Goal: Find specific page/section: Find specific page/section

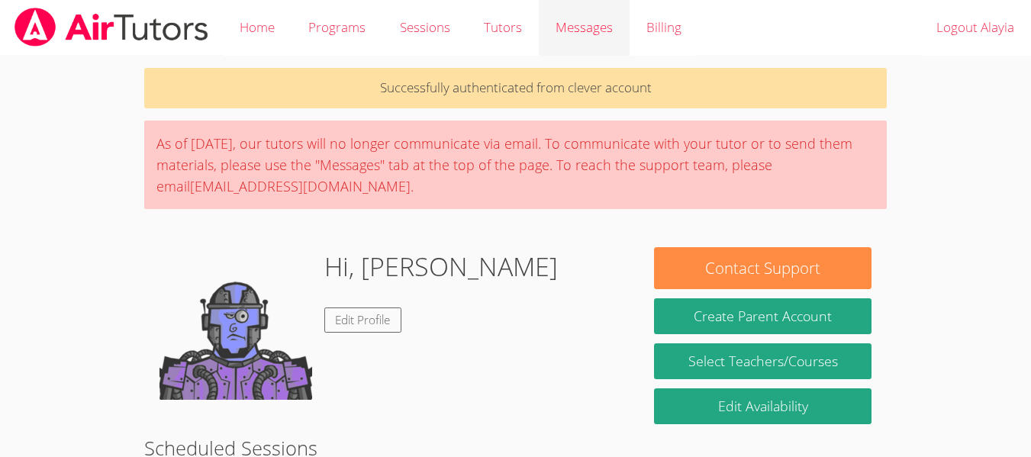
click at [579, 23] on span "Messages" at bounding box center [584, 27] width 57 height 18
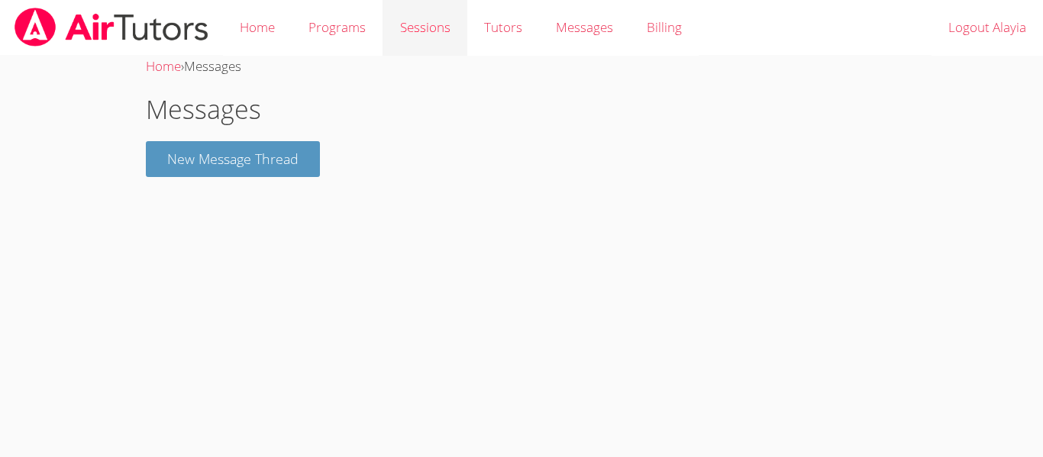
click at [416, 24] on link "Sessions" at bounding box center [424, 28] width 84 height 56
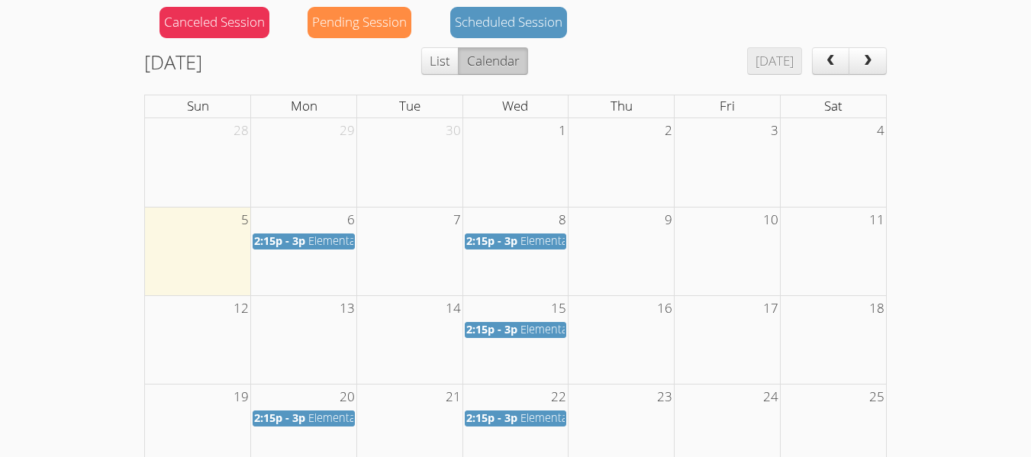
scroll to position [185, 0]
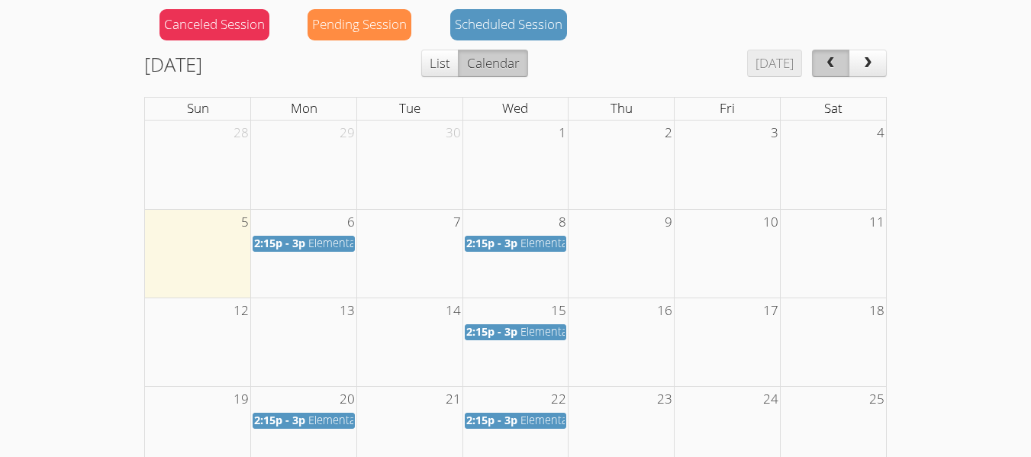
click at [821, 62] on button "prev" at bounding box center [831, 63] width 38 height 27
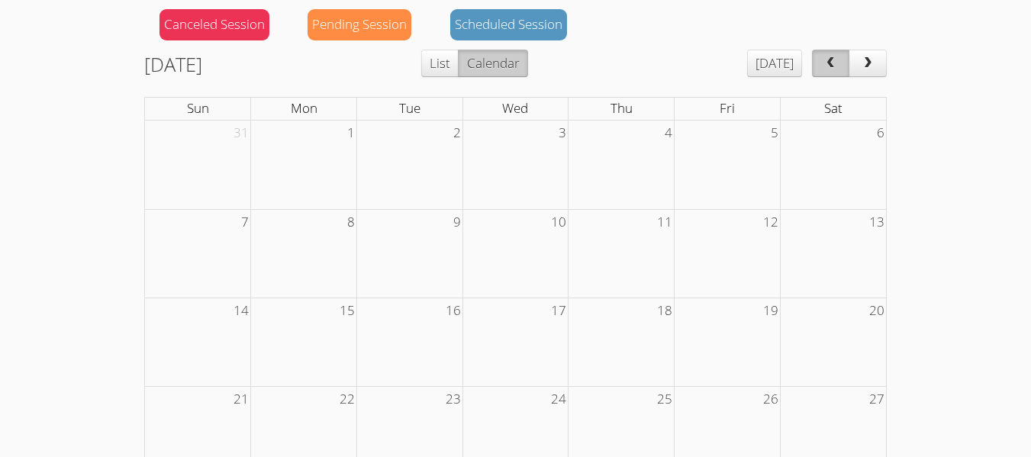
click at [821, 62] on button "prev" at bounding box center [831, 63] width 38 height 27
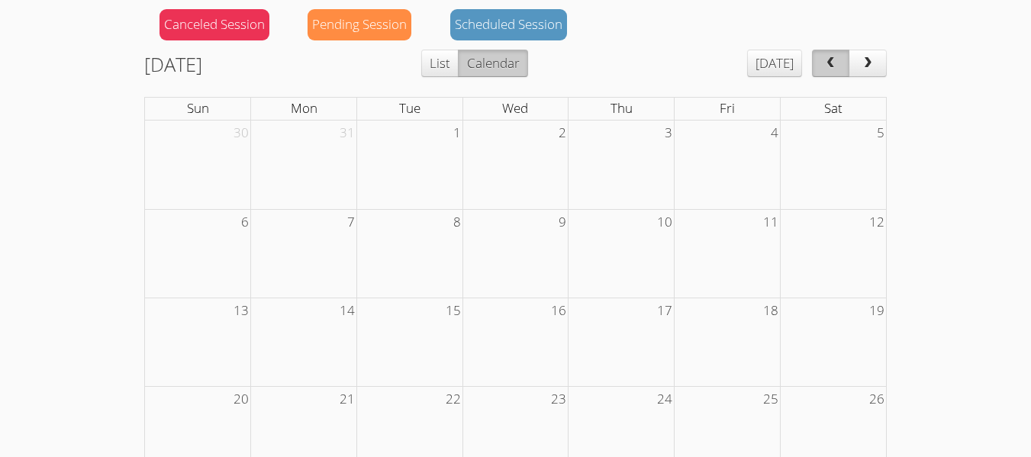
click at [821, 62] on button "prev" at bounding box center [831, 63] width 38 height 27
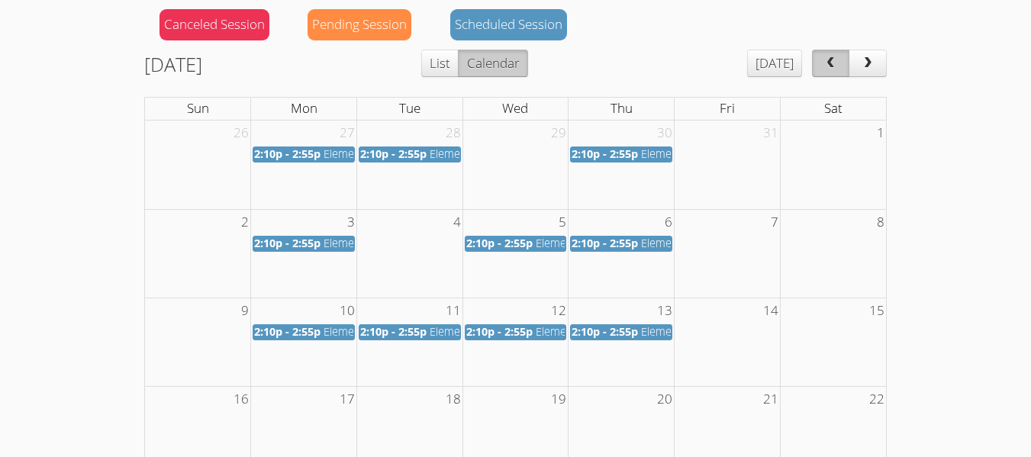
click at [821, 62] on button "prev" at bounding box center [831, 63] width 38 height 27
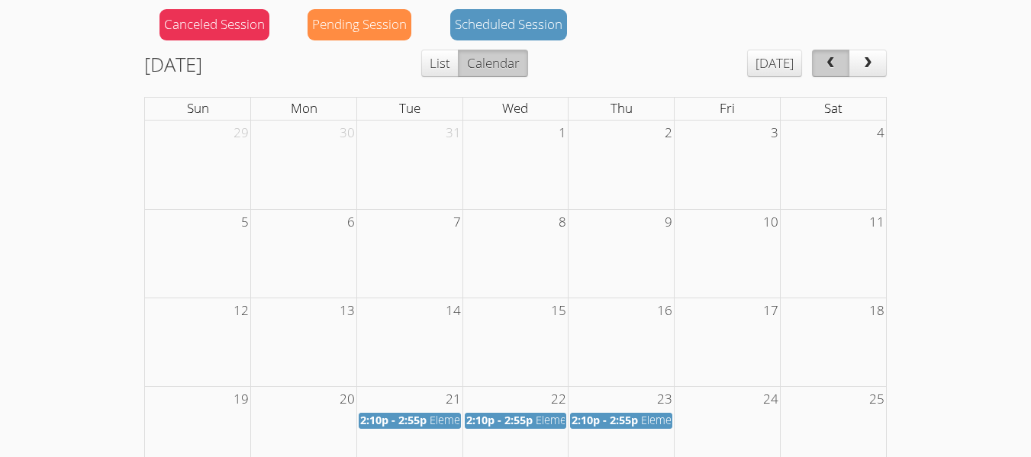
click at [821, 62] on button "prev" at bounding box center [831, 63] width 38 height 27
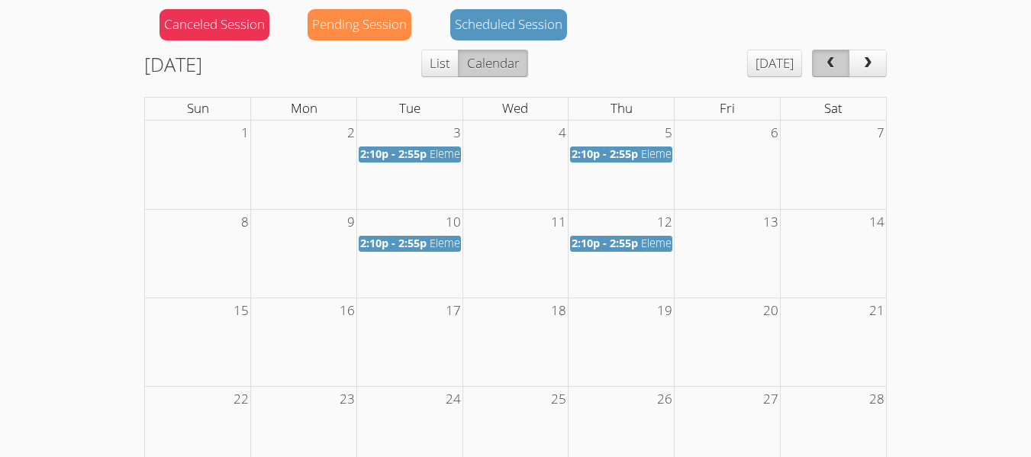
click at [821, 62] on button "prev" at bounding box center [831, 63] width 38 height 27
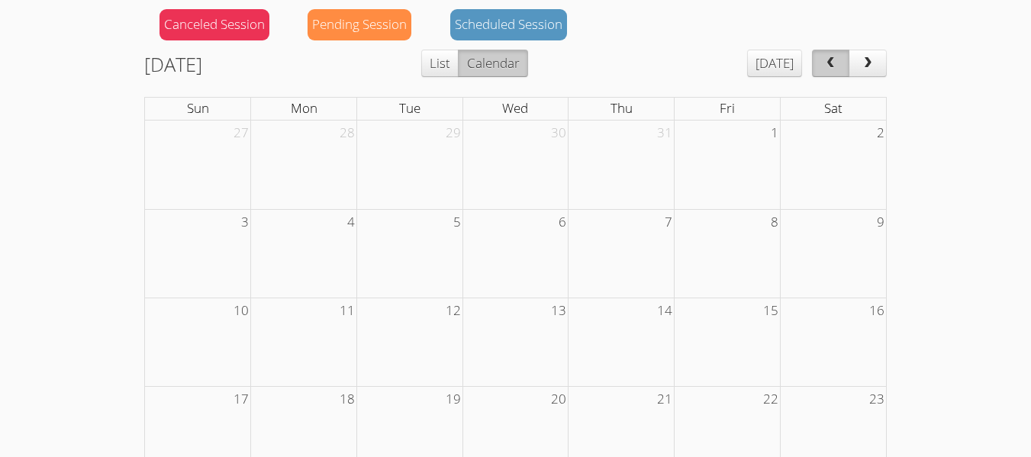
click at [821, 62] on button "prev" at bounding box center [831, 63] width 38 height 27
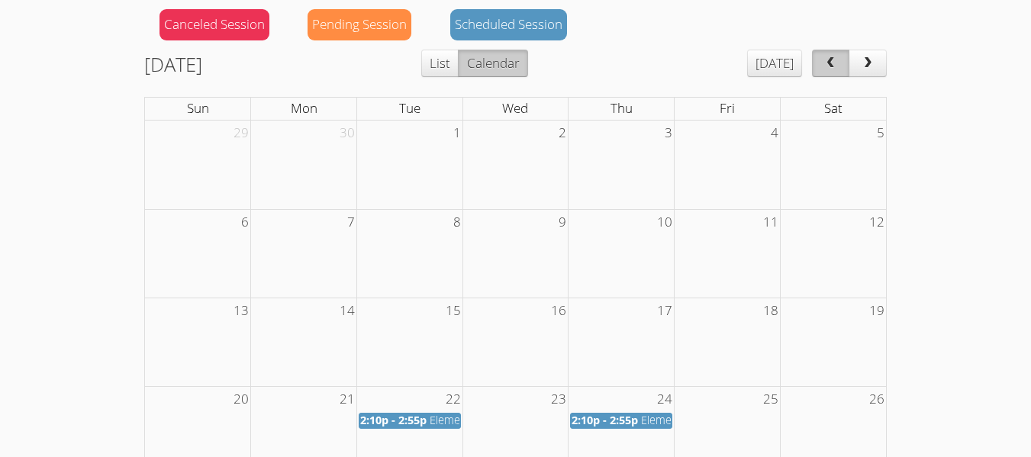
click at [821, 62] on button "prev" at bounding box center [831, 63] width 38 height 27
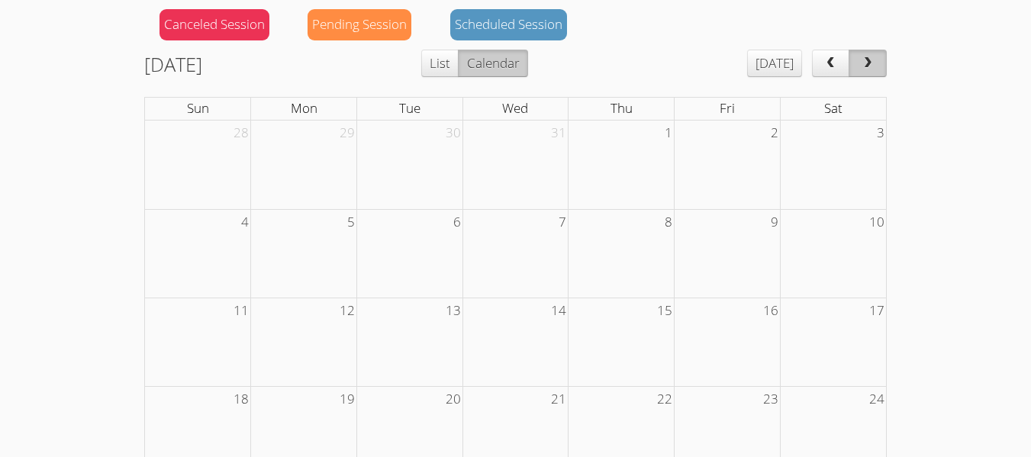
click at [873, 59] on span "next" at bounding box center [867, 63] width 15 height 13
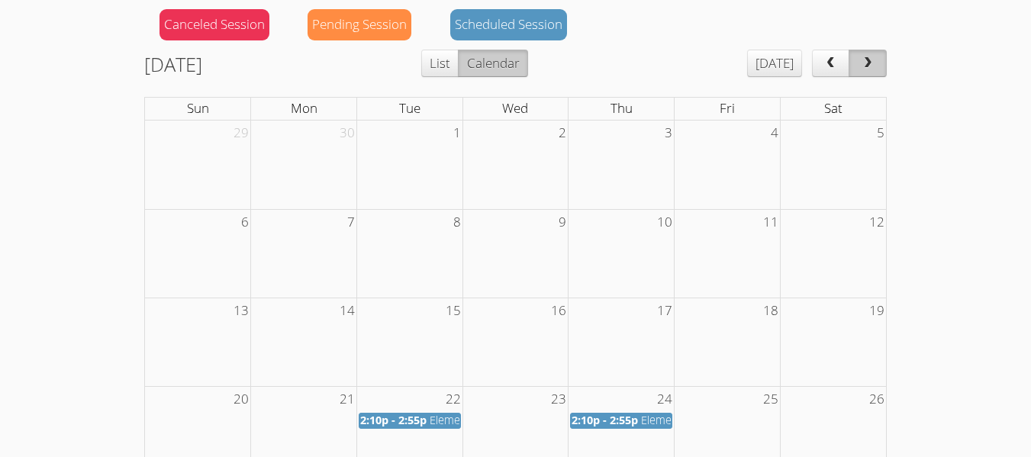
click at [873, 59] on span "next" at bounding box center [867, 63] width 15 height 13
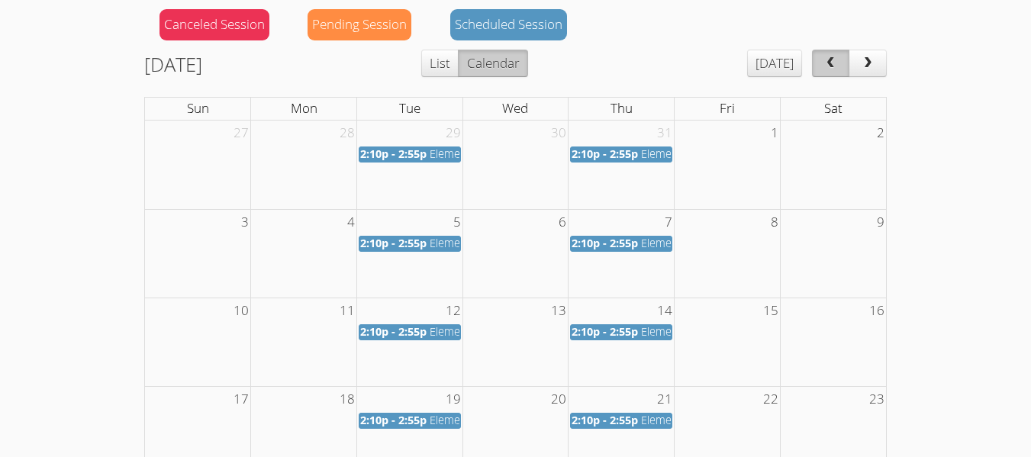
click at [840, 65] on button "prev" at bounding box center [831, 63] width 38 height 27
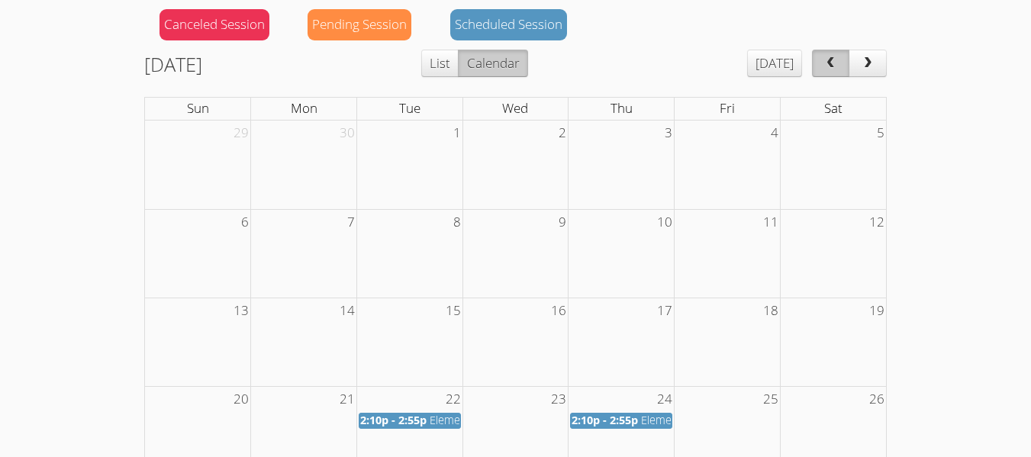
click at [840, 65] on button "prev" at bounding box center [831, 63] width 38 height 27
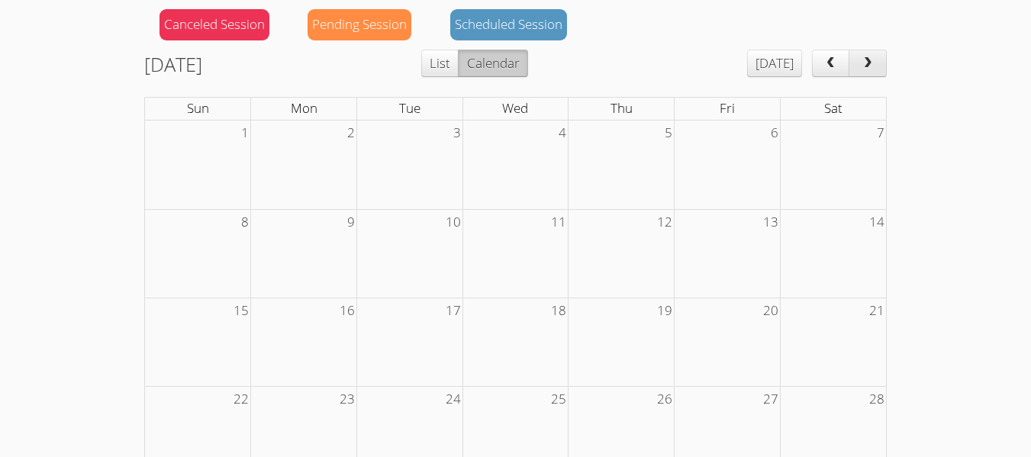
click at [873, 66] on span "next" at bounding box center [867, 63] width 15 height 13
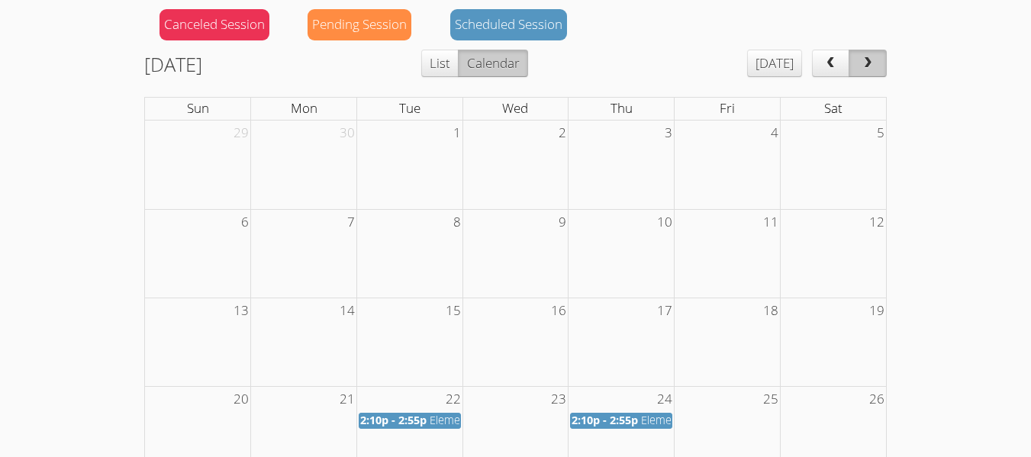
click at [873, 66] on span "next" at bounding box center [867, 63] width 15 height 13
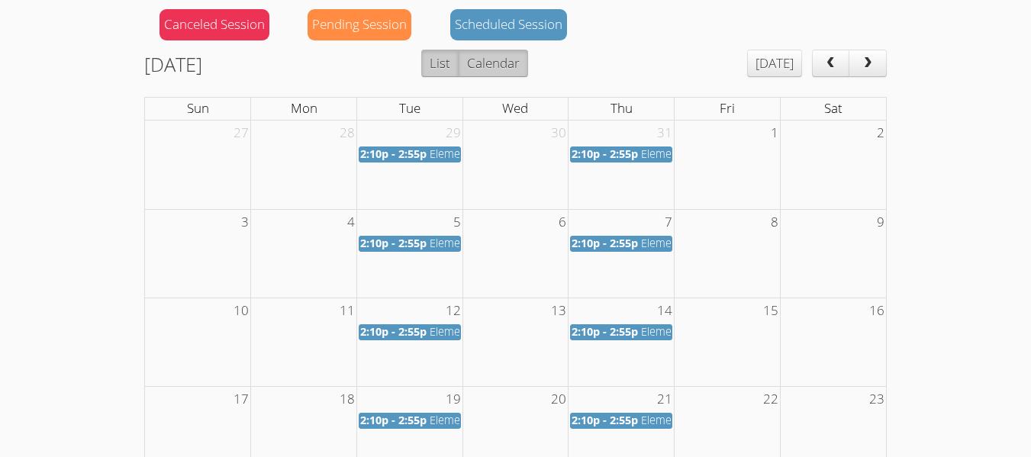
click at [459, 67] on button "List" at bounding box center [439, 63] width 37 height 27
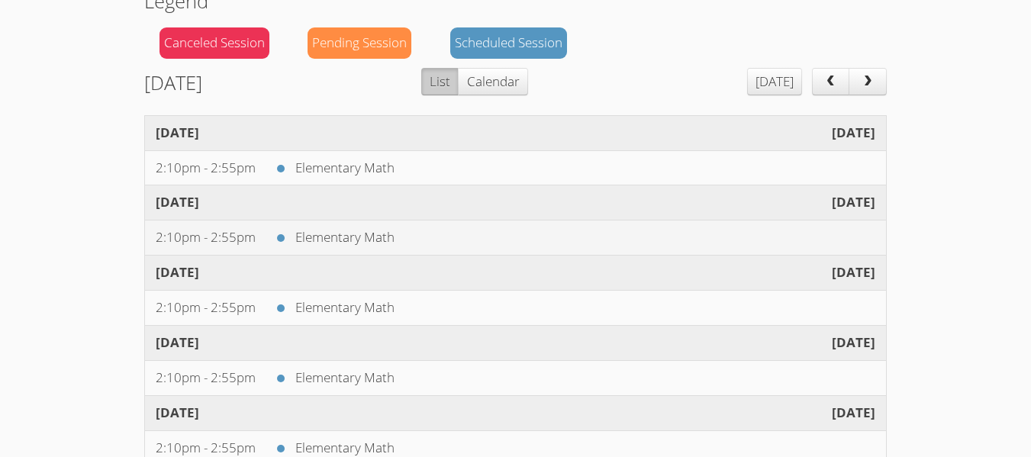
scroll to position [166, 0]
click at [861, 86] on span "next" at bounding box center [867, 82] width 15 height 13
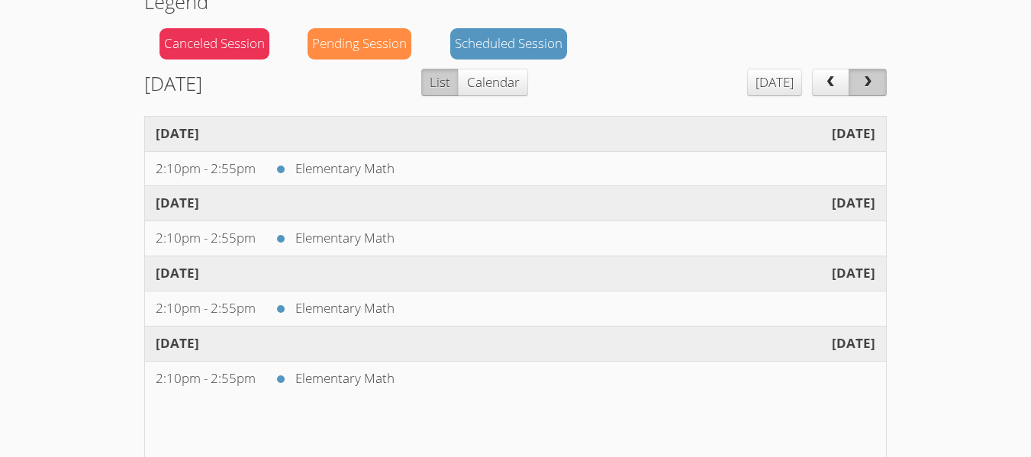
click at [861, 86] on span "next" at bounding box center [867, 82] width 15 height 13
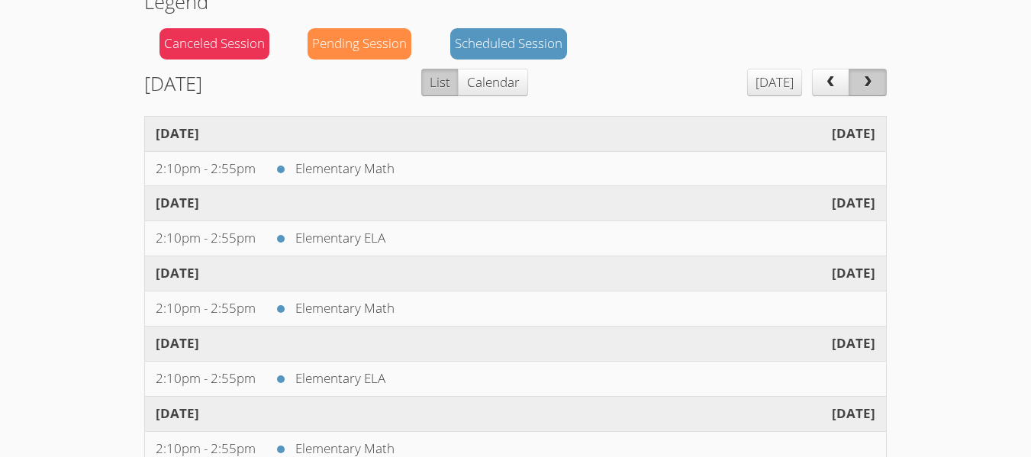
click at [861, 86] on span "next" at bounding box center [867, 82] width 15 height 13
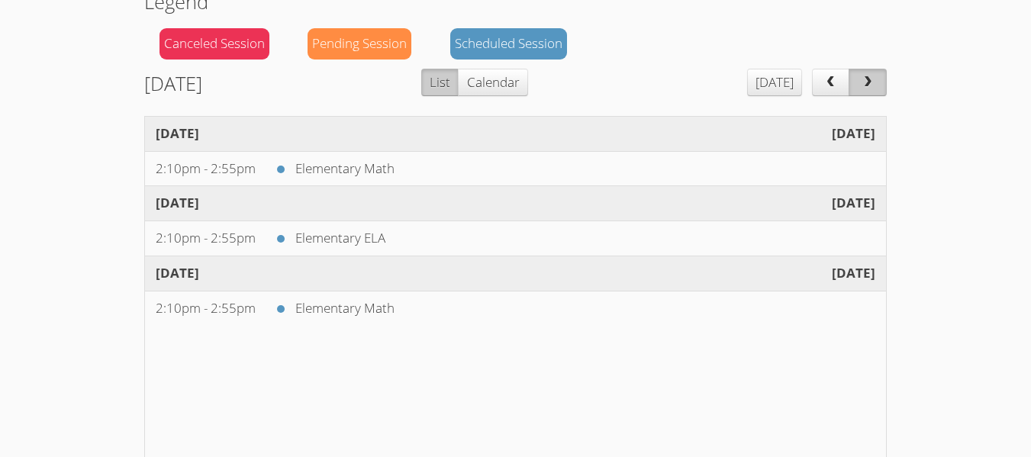
click at [861, 86] on span "next" at bounding box center [867, 82] width 15 height 13
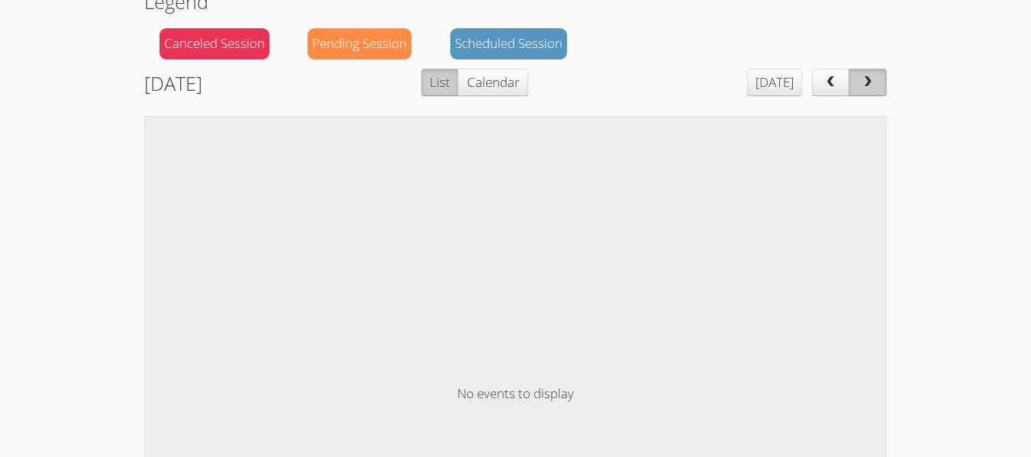
click at [861, 86] on span "next" at bounding box center [867, 82] width 15 height 13
click at [869, 84] on span "next" at bounding box center [867, 82] width 15 height 13
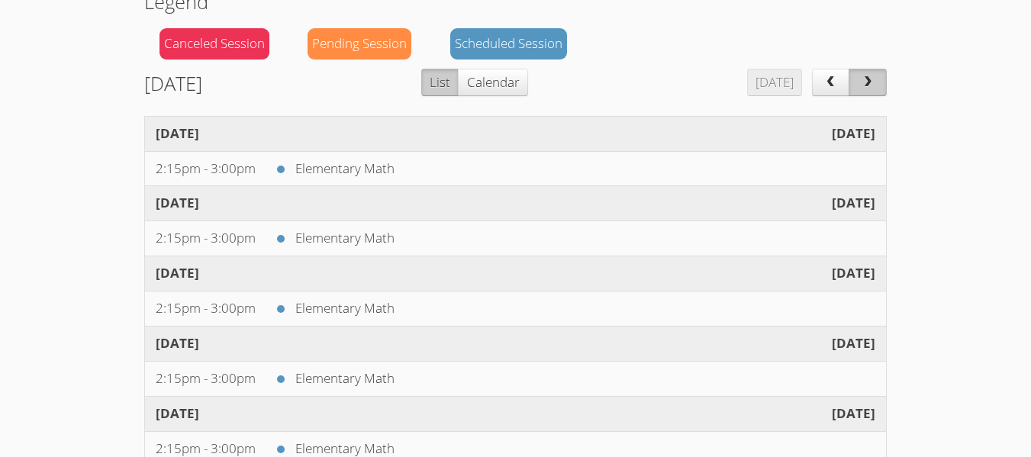
click at [869, 84] on span "next" at bounding box center [867, 82] width 15 height 13
click at [839, 81] on button "prev" at bounding box center [831, 82] width 38 height 27
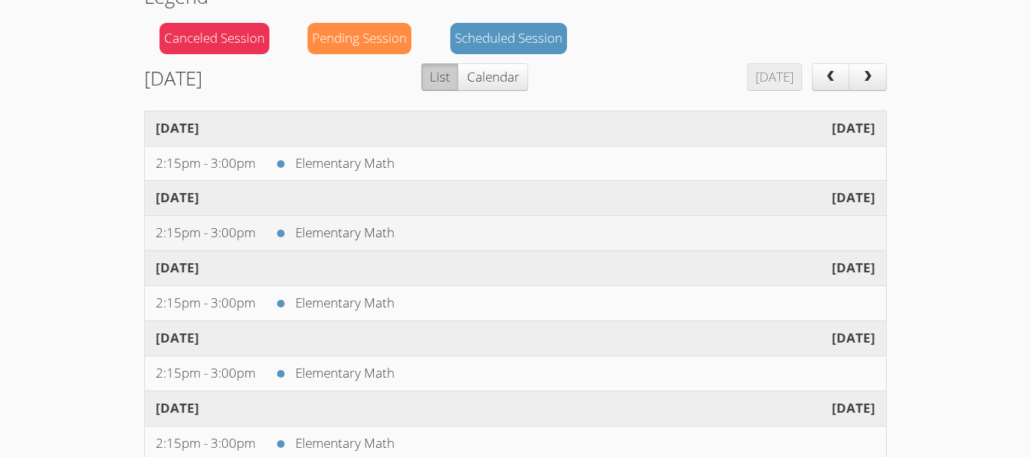
scroll to position [170, 0]
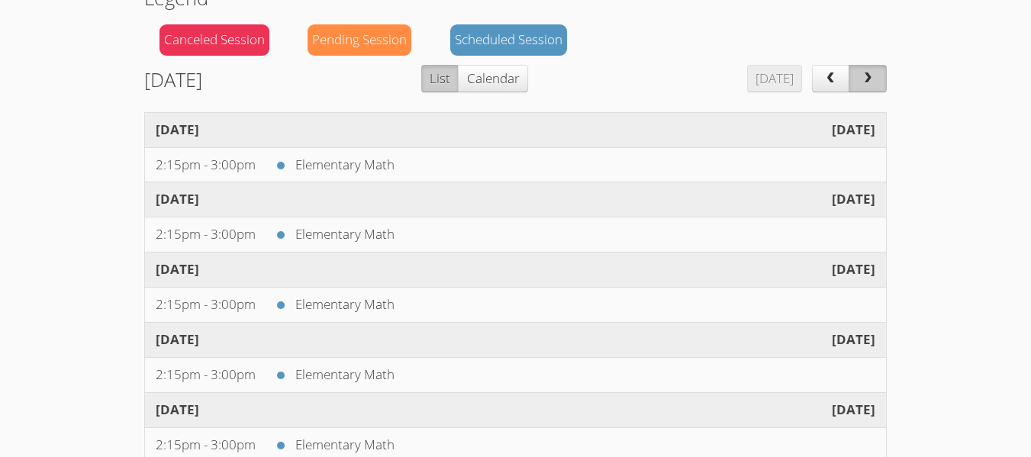
click at [881, 81] on button "next" at bounding box center [868, 78] width 38 height 27
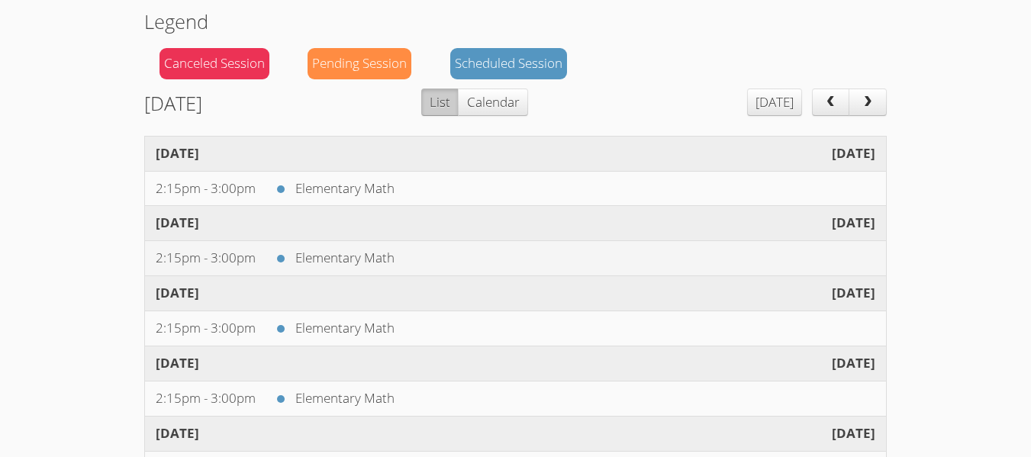
scroll to position [0, 0]
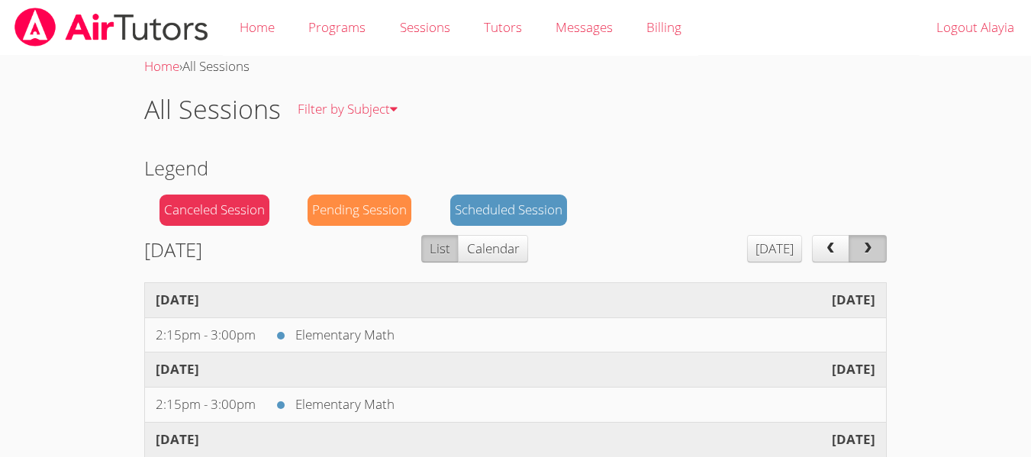
click at [874, 250] on span "next" at bounding box center [867, 249] width 15 height 13
click at [358, 23] on link "Programs" at bounding box center [337, 28] width 91 height 56
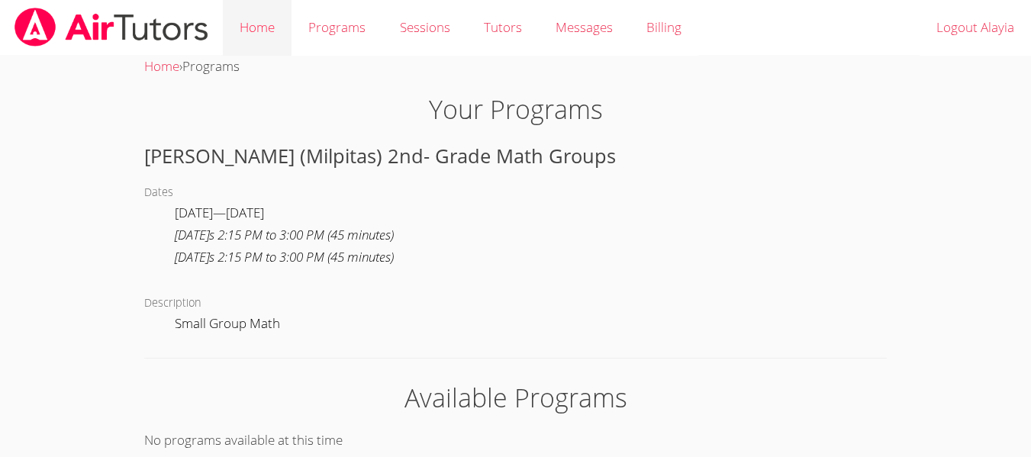
click at [285, 19] on link "Home" at bounding box center [257, 28] width 69 height 56
